Goal: Complete application form: Complete application form

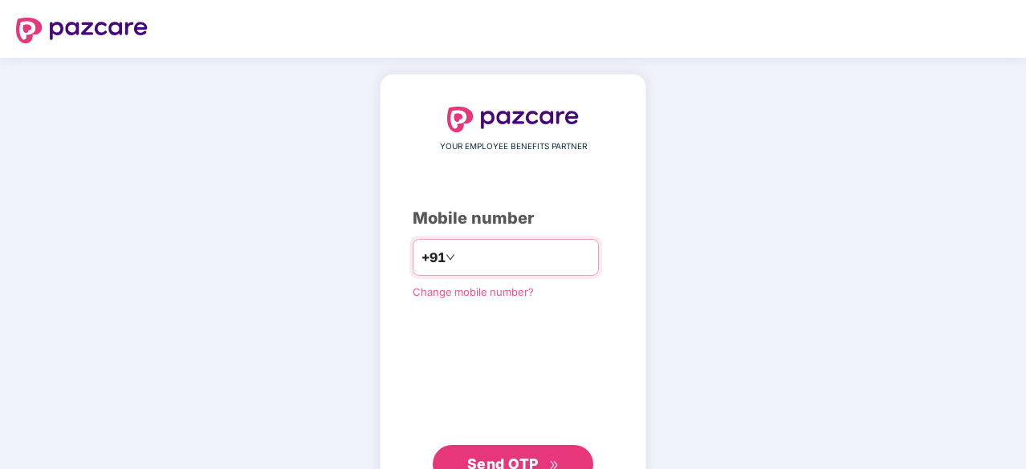
click at [533, 254] on input "number" at bounding box center [524, 258] width 132 height 26
type input "**********"
click at [481, 449] on button "Send OTP" at bounding box center [513, 463] width 160 height 39
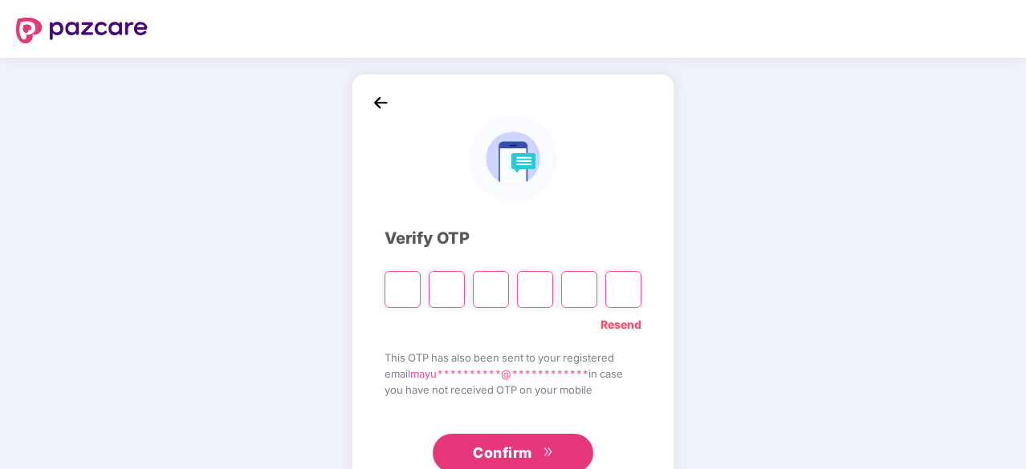
type input "*"
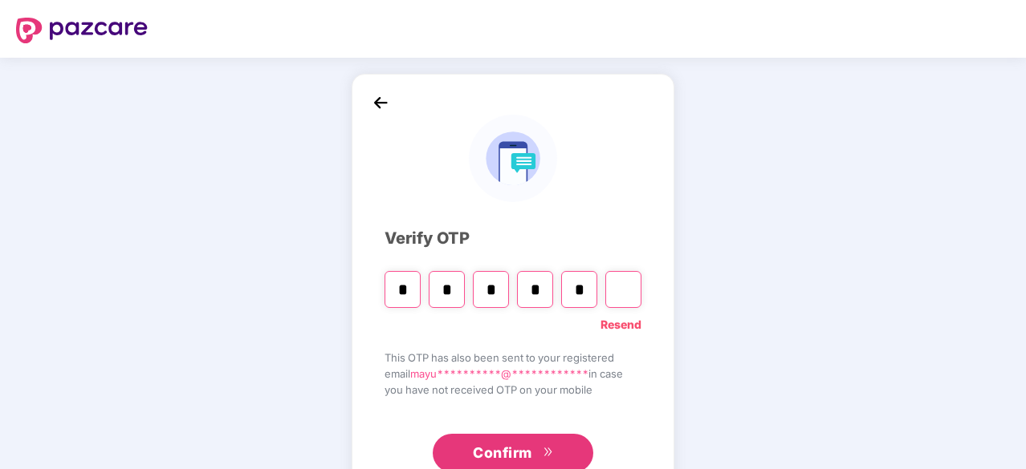
type input "*"
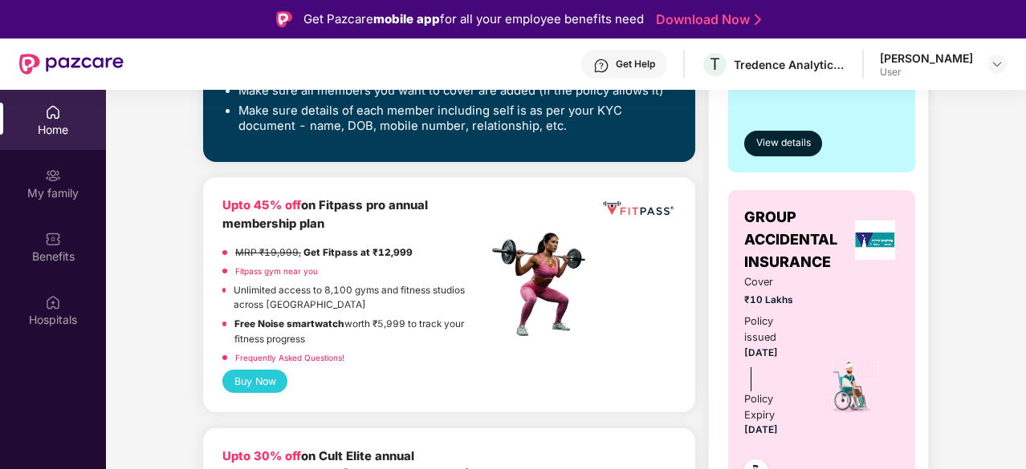
scroll to position [481, 0]
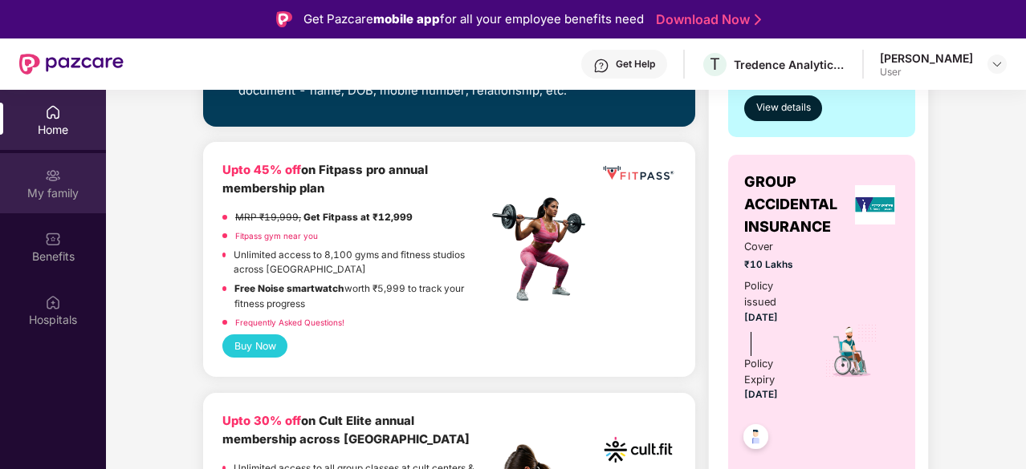
click at [71, 180] on div "My family" at bounding box center [53, 183] width 106 height 60
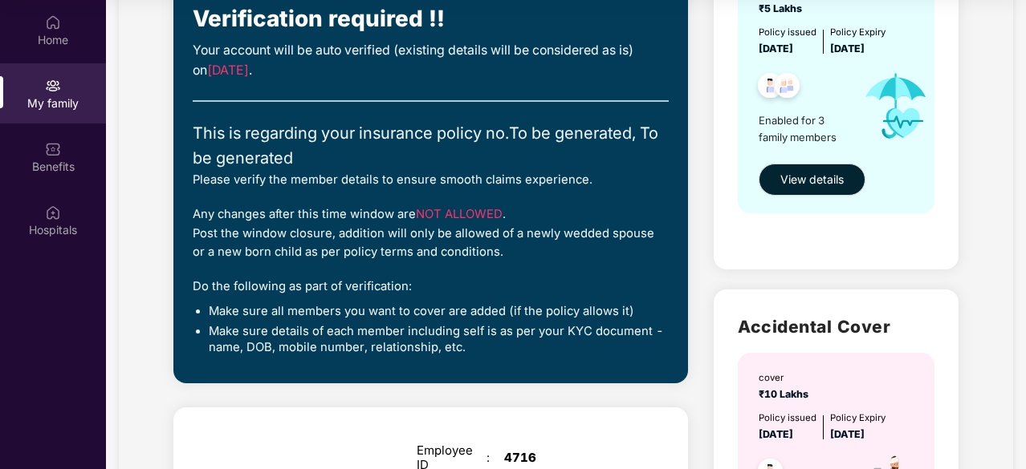
scroll to position [241, 0]
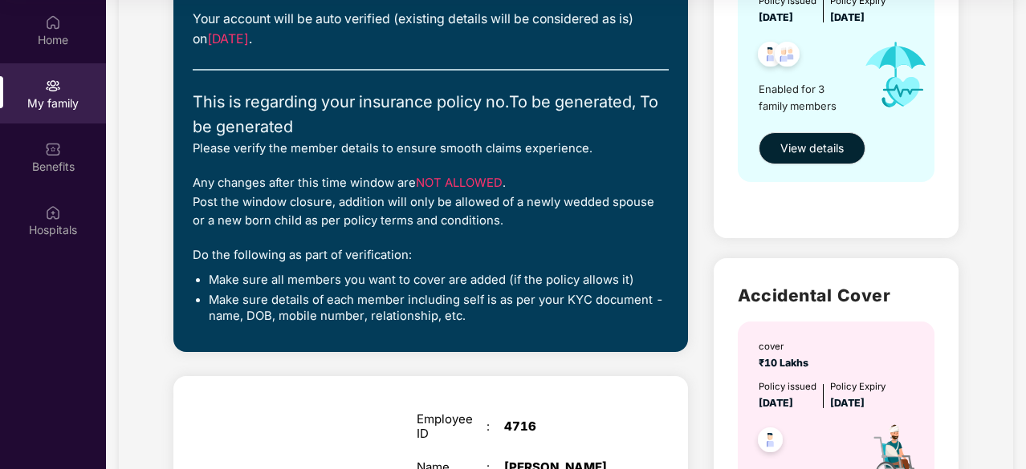
click at [474, 178] on span "NOT ALLOWED" at bounding box center [459, 183] width 87 height 14
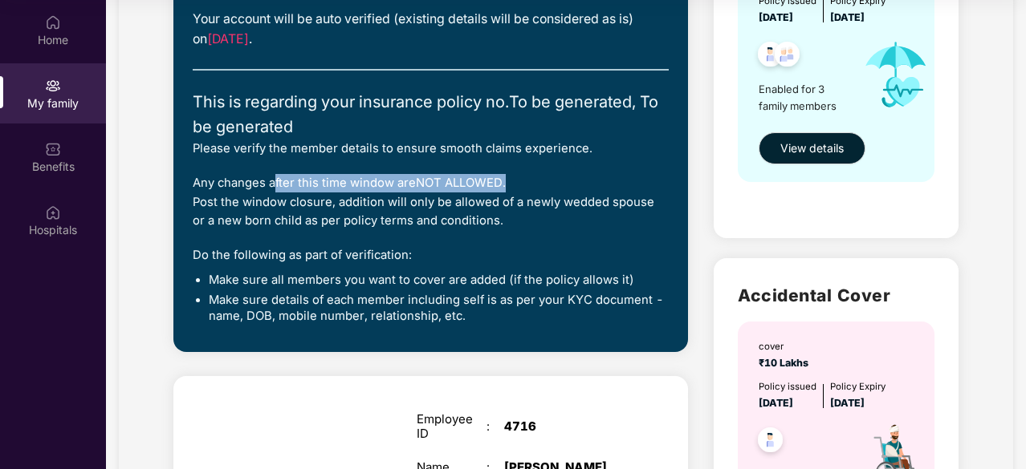
drag, startPoint x: 278, startPoint y: 183, endPoint x: 512, endPoint y: 178, distance: 234.4
click at [512, 178] on div "Any changes after this time window are NOT ALLOWED . Post the window closure, a…" at bounding box center [431, 202] width 476 height 56
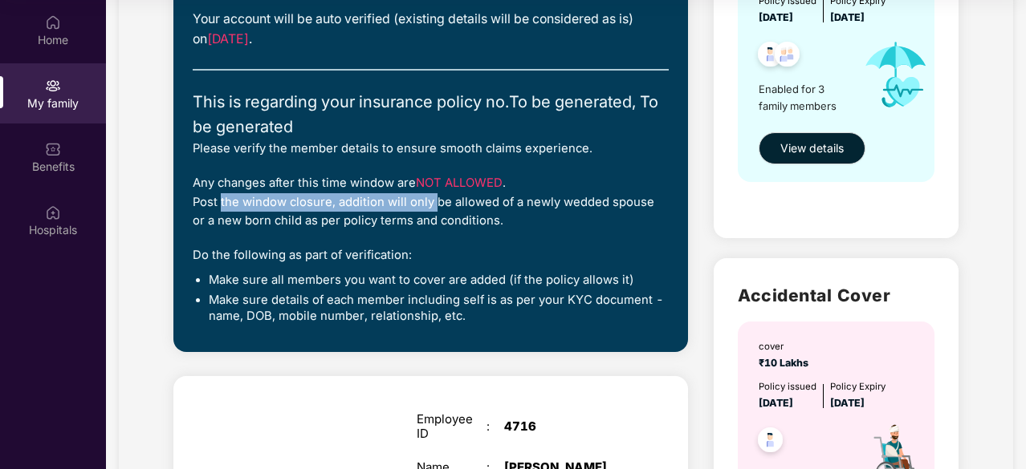
drag, startPoint x: 218, startPoint y: 205, endPoint x: 446, endPoint y: 193, distance: 228.2
click at [439, 193] on div "Any changes after this time window are NOT ALLOWED . Post the window closure, a…" at bounding box center [431, 202] width 476 height 56
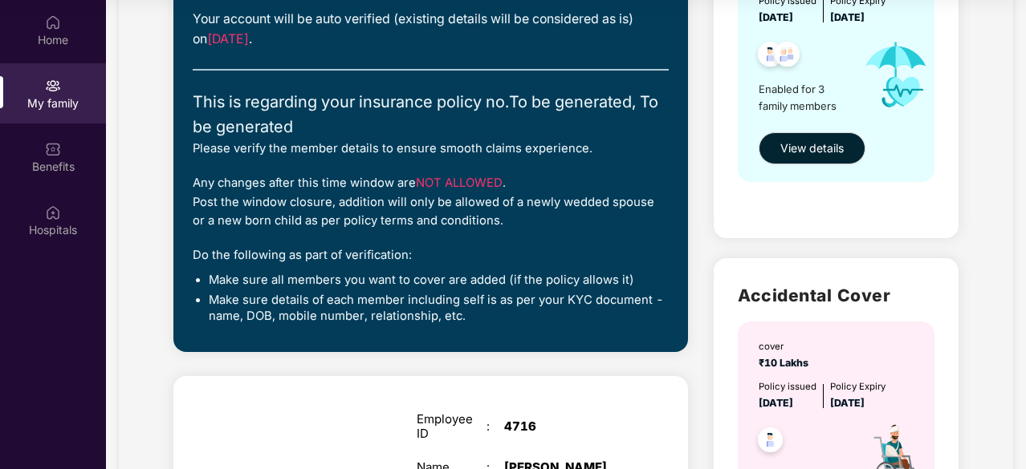
click at [584, 200] on div "Any changes after this time window are NOT ALLOWED . Post the window closure, a…" at bounding box center [431, 202] width 476 height 56
click at [412, 215] on div "Any changes after this time window are NOT ALLOWED . Post the window closure, a…" at bounding box center [431, 202] width 476 height 56
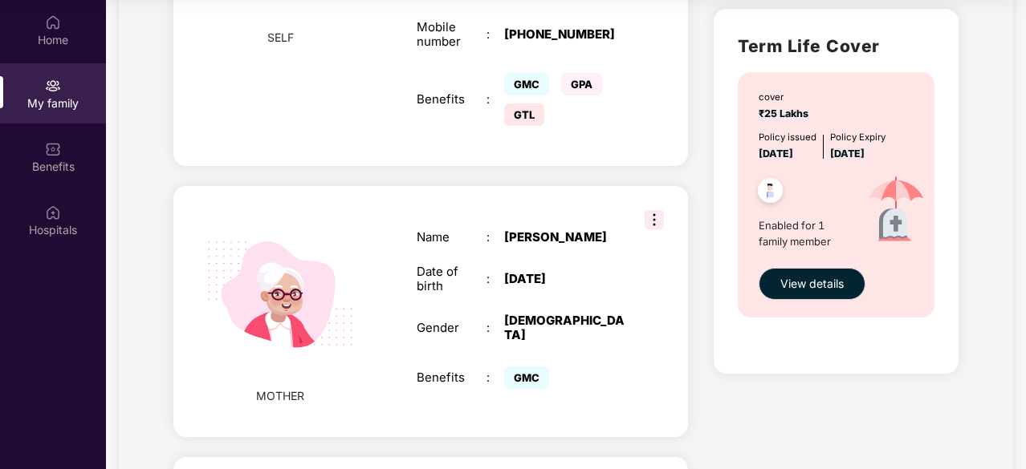
scroll to position [1043, 0]
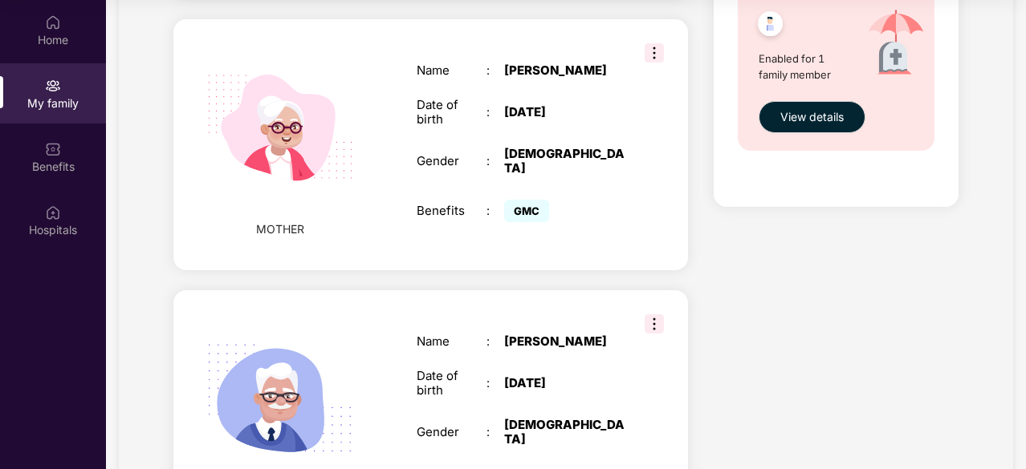
click at [653, 315] on img at bounding box center [653, 324] width 19 height 19
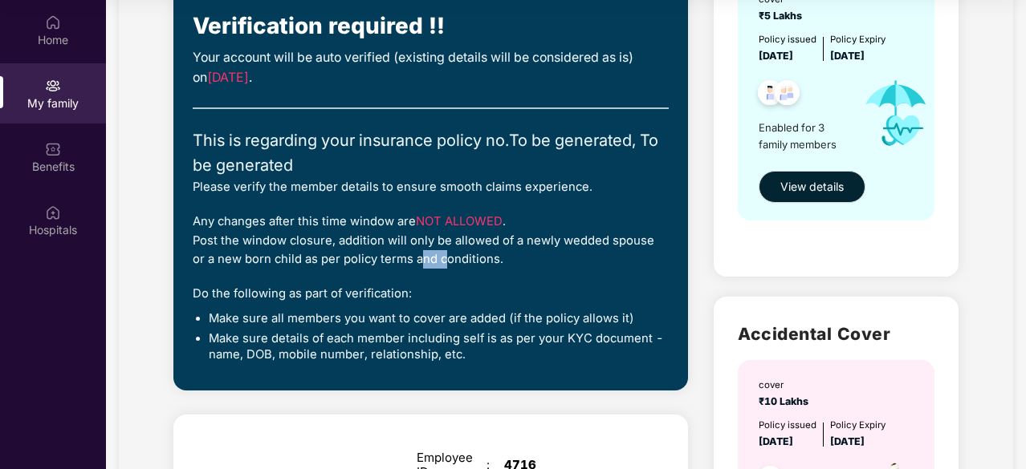
scroll to position [0, 0]
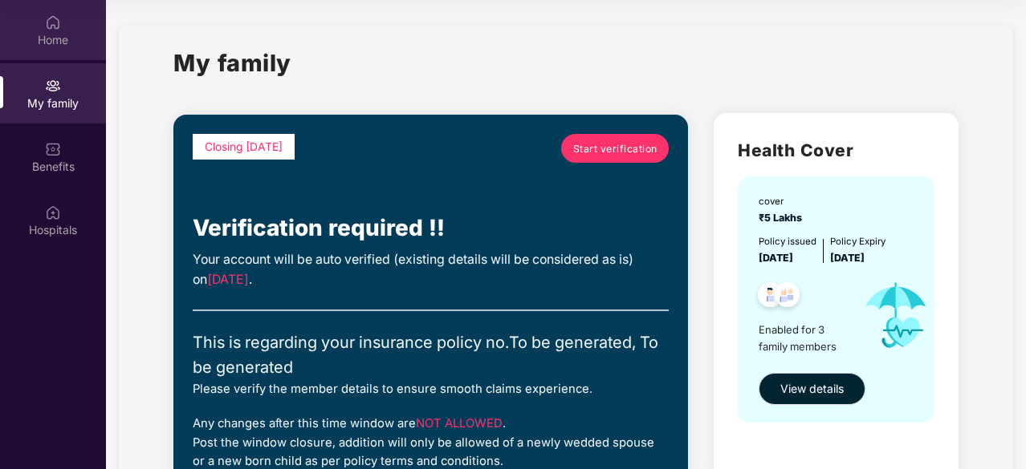
click at [63, 39] on div "Home" at bounding box center [53, 40] width 106 height 16
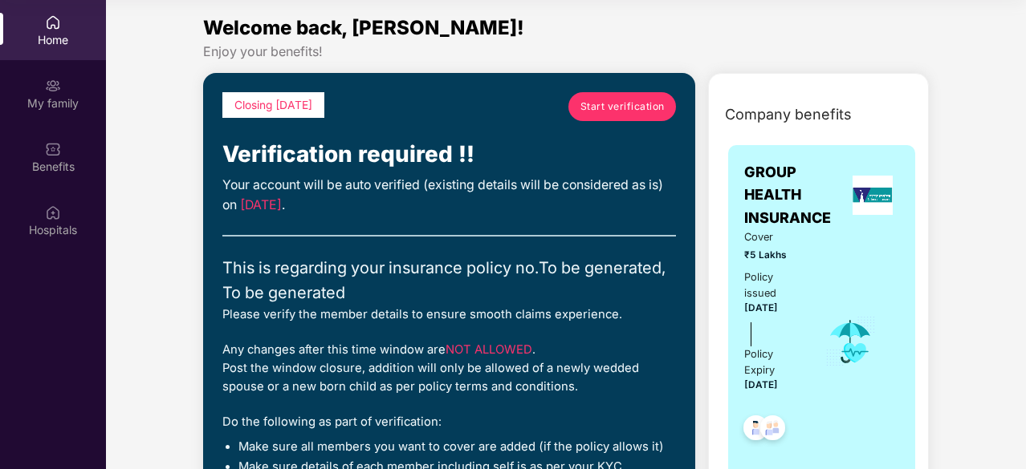
click at [615, 107] on span "Start verification" at bounding box center [622, 106] width 84 height 15
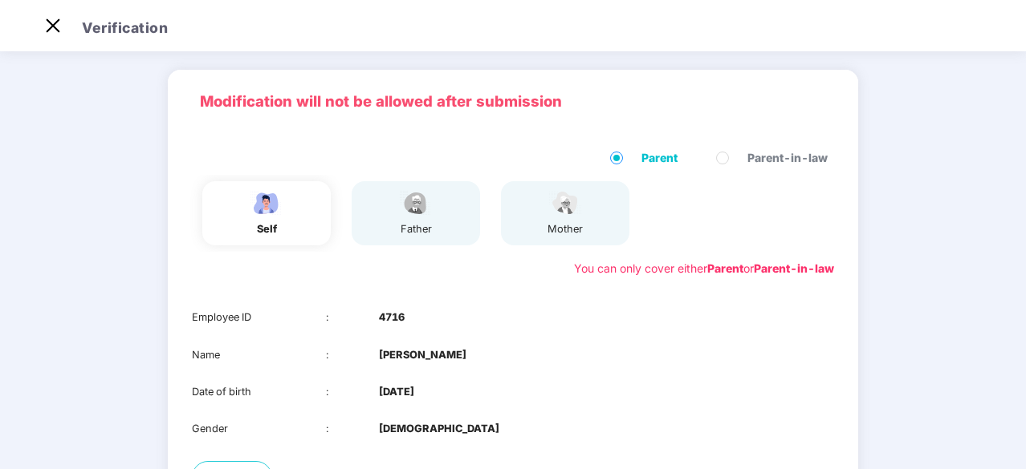
scroll to position [80, 0]
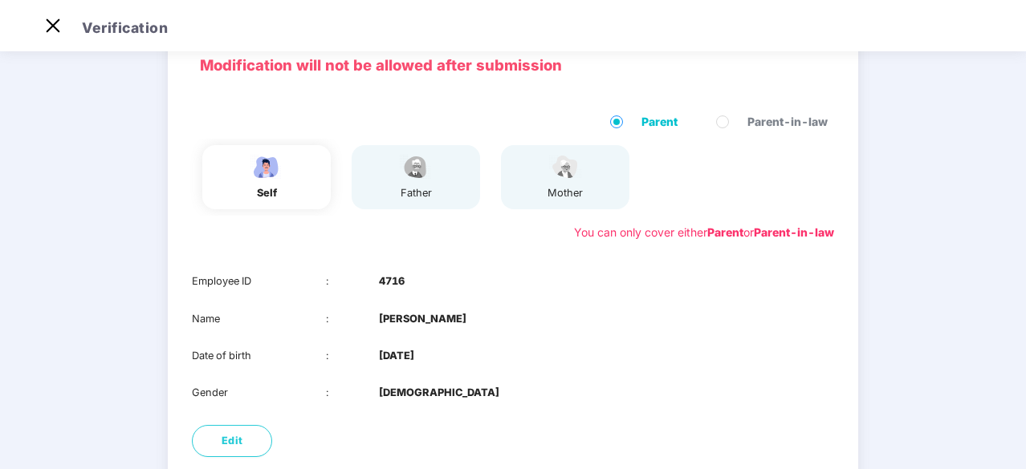
click at [677, 177] on div "self father mother" at bounding box center [512, 177] width 655 height 77
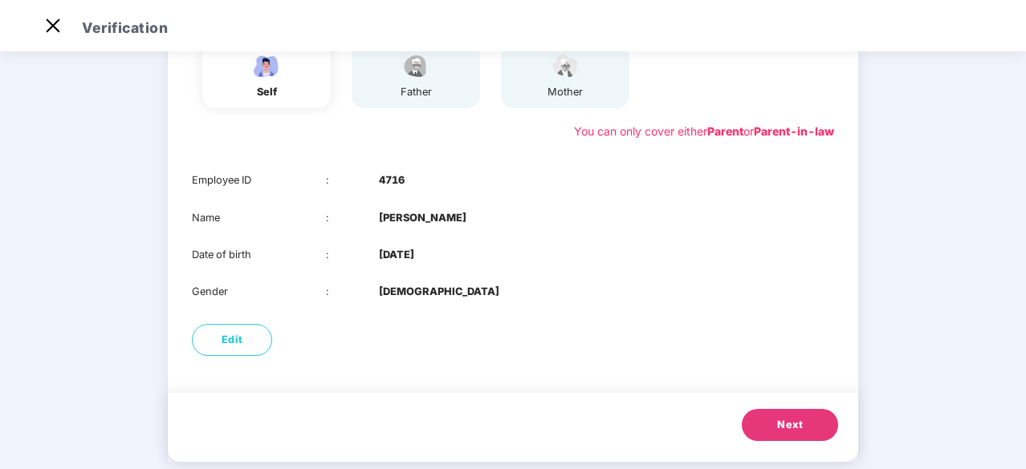
scroll to position [206, 0]
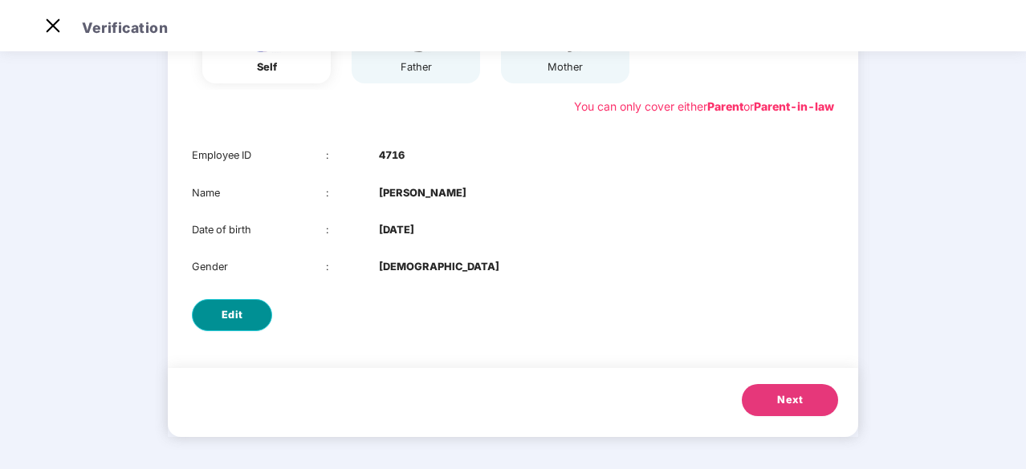
click at [246, 315] on button "Edit" at bounding box center [232, 315] width 80 height 32
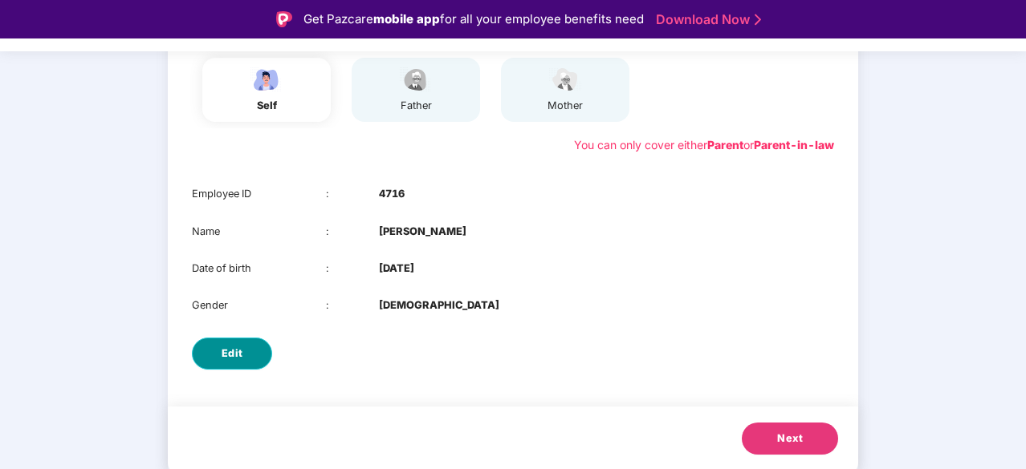
select select "****"
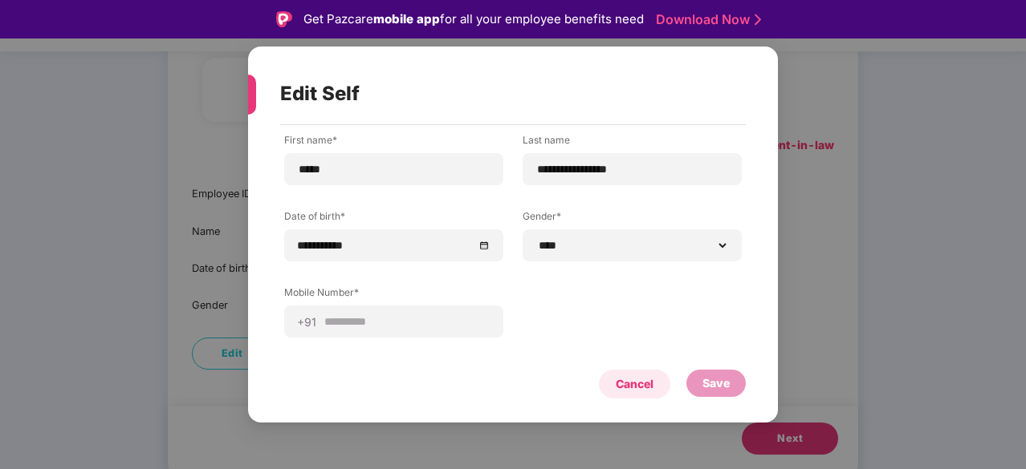
click at [628, 387] on div "Cancel" at bounding box center [634, 385] width 38 height 18
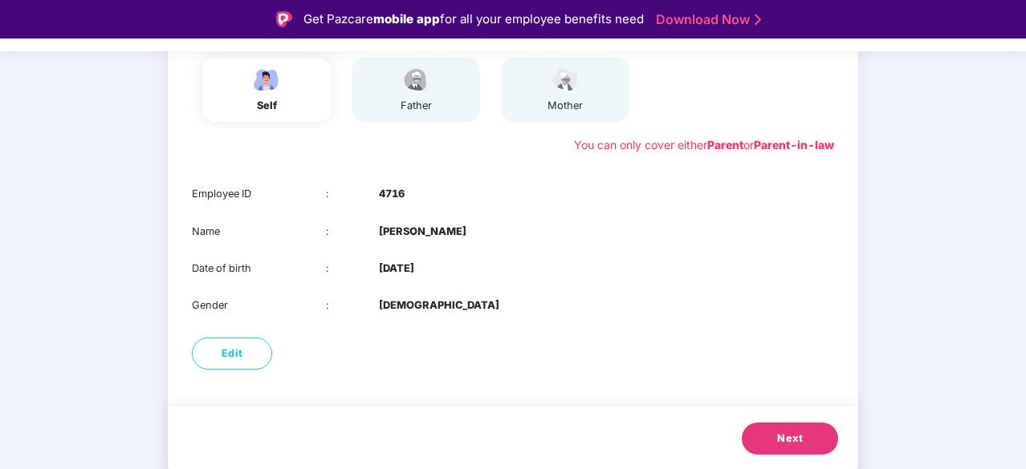
click at [775, 430] on button "Next" at bounding box center [789, 439] width 96 height 32
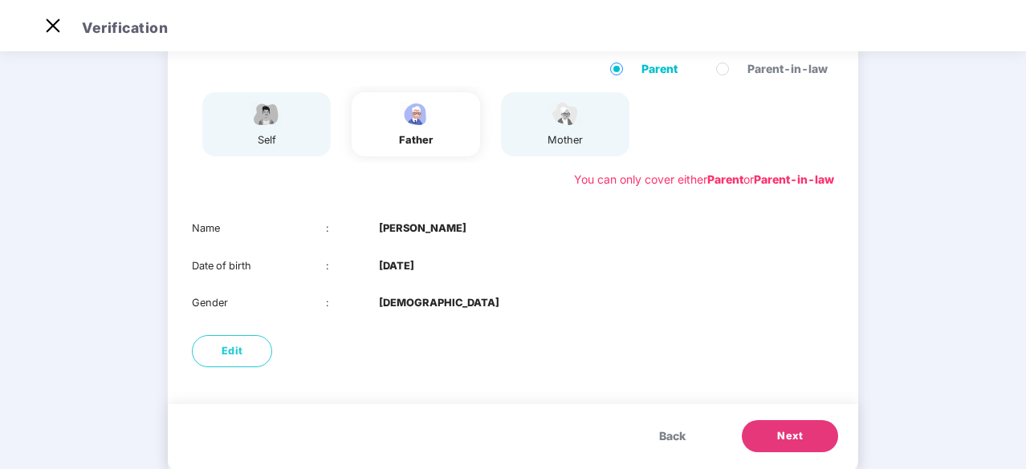
scroll to position [169, 0]
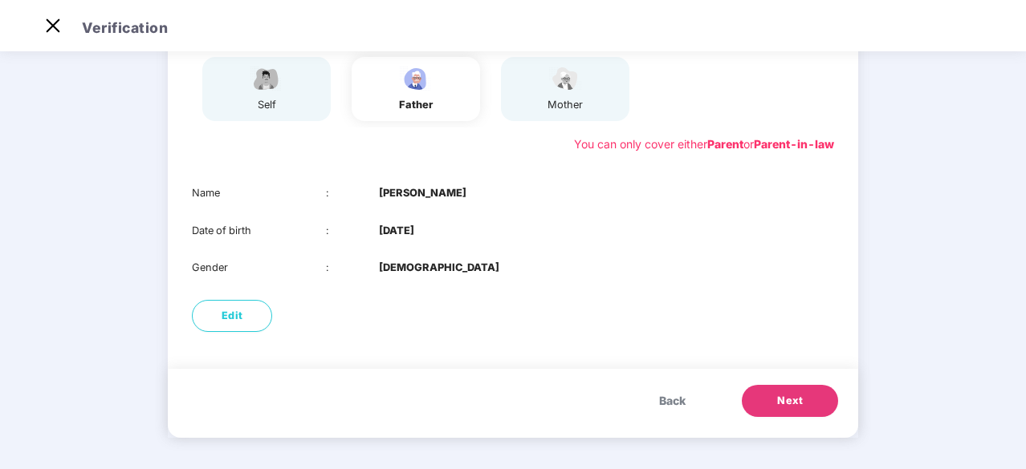
click at [754, 395] on button "Next" at bounding box center [789, 401] width 96 height 32
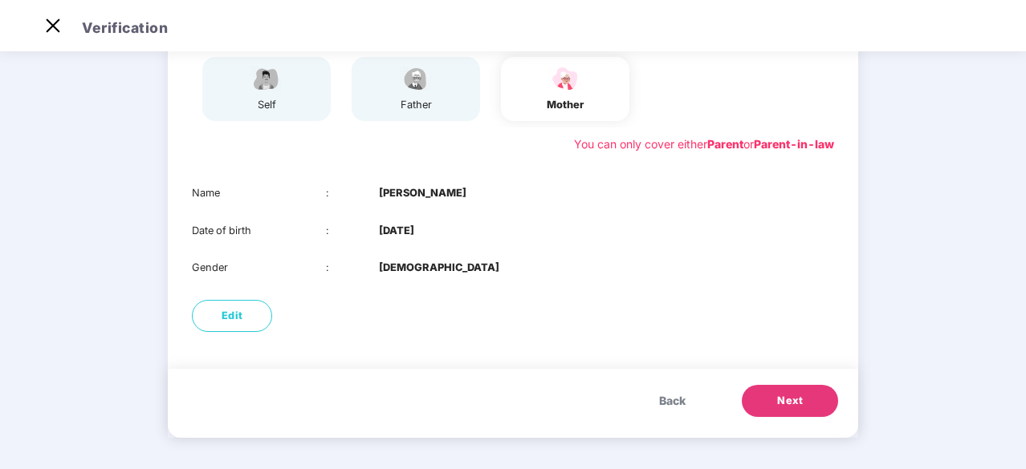
click at [753, 390] on button "Next" at bounding box center [789, 401] width 96 height 32
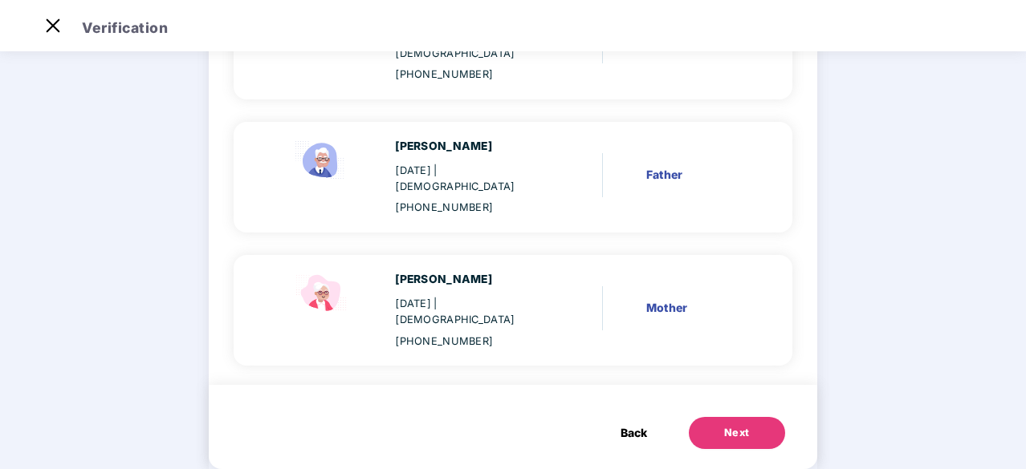
scroll to position [0, 0]
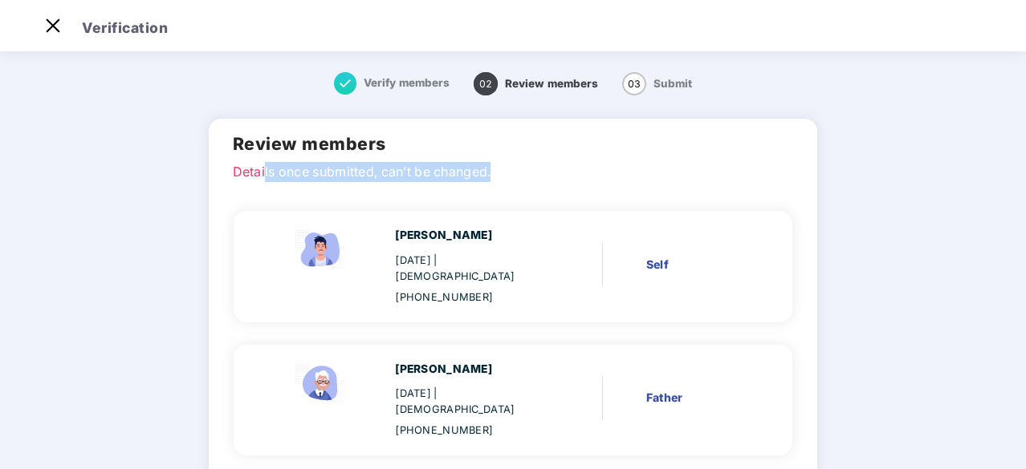
drag, startPoint x: 271, startPoint y: 169, endPoint x: 526, endPoint y: 169, distance: 254.4
click at [526, 169] on p "Details once submitted, can’t be changed." at bounding box center [513, 169] width 561 height 14
click at [554, 169] on p "Details once submitted, can’t be changed." at bounding box center [513, 169] width 561 height 14
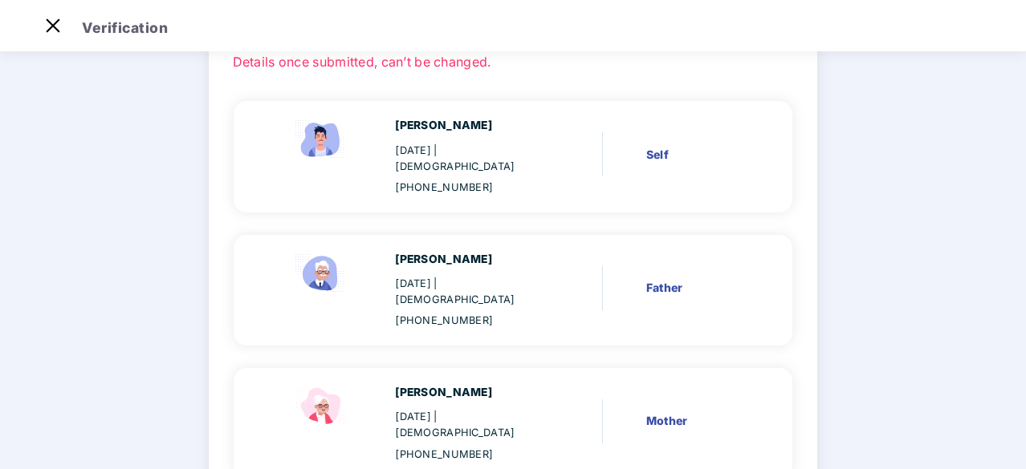
scroll to position [223, 0]
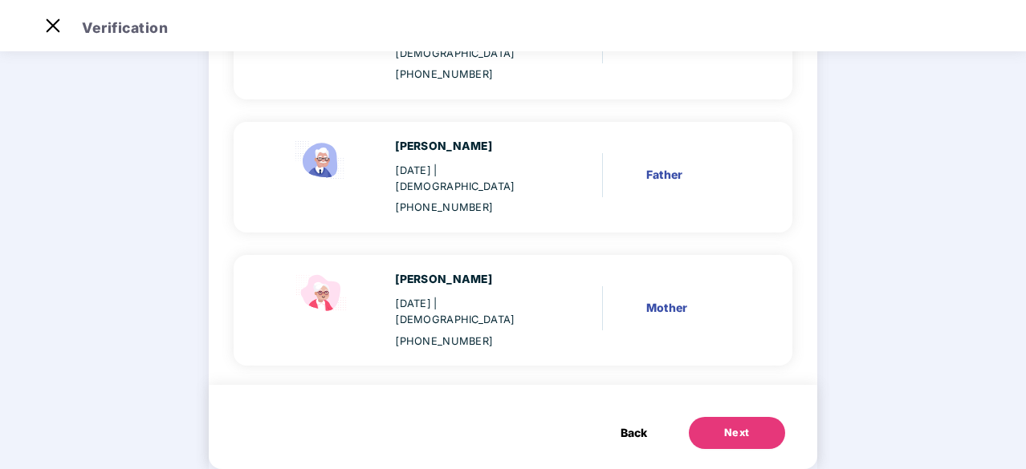
click at [630, 425] on span "Back" at bounding box center [633, 434] width 26 height 18
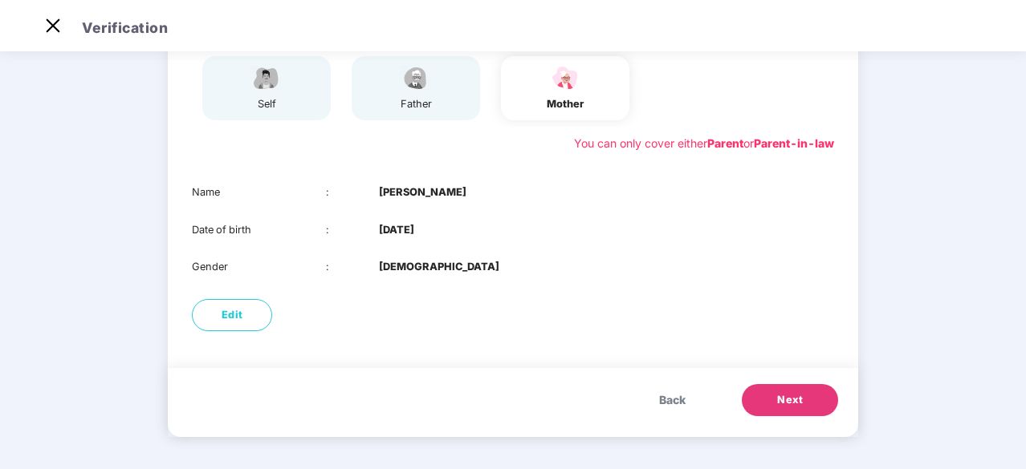
scroll to position [169, 0]
